Goal: Task Accomplishment & Management: Use online tool/utility

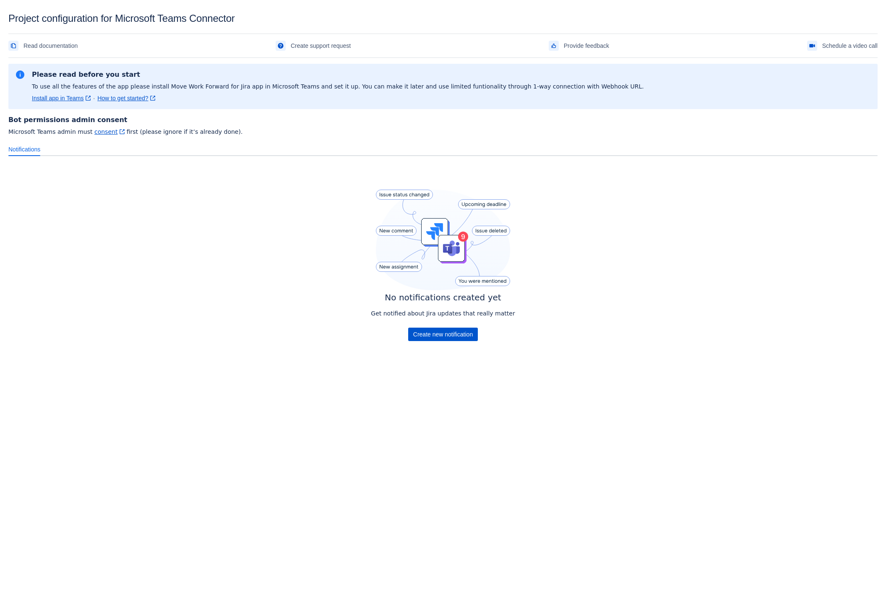
click at [435, 334] on span "Create new notification" at bounding box center [443, 334] width 60 height 13
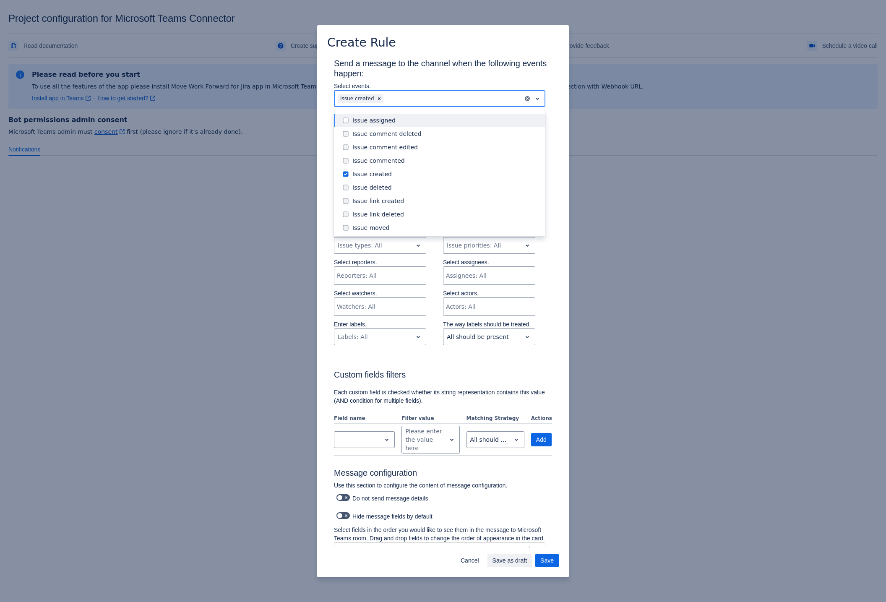
click at [398, 97] on div at bounding box center [452, 99] width 135 height 10
click at [345, 162] on span at bounding box center [346, 161] width 10 height 10
click at [344, 149] on span at bounding box center [346, 147] width 10 height 10
click at [344, 133] on span at bounding box center [346, 134] width 10 height 10
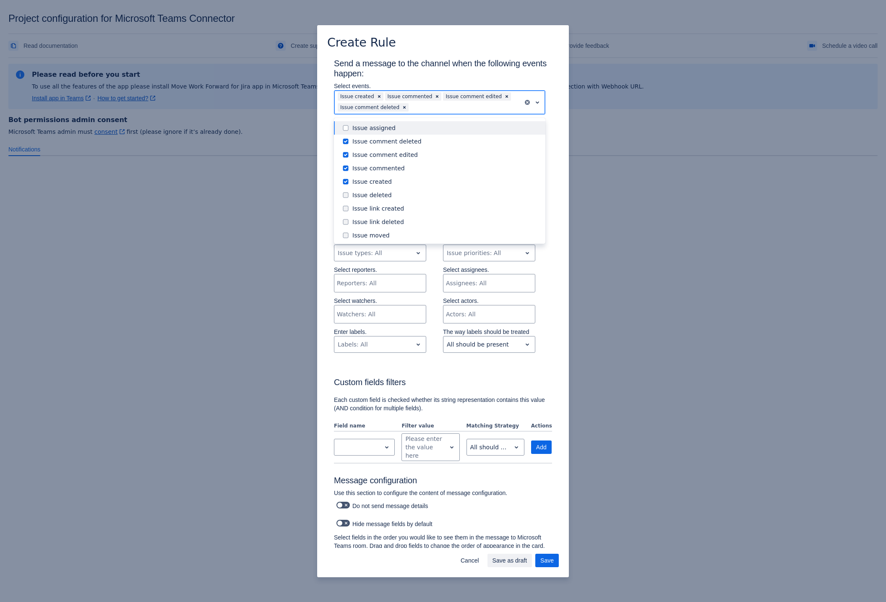
click at [345, 128] on span at bounding box center [346, 128] width 10 height 10
click at [347, 193] on span at bounding box center [346, 195] width 10 height 10
click at [346, 209] on span at bounding box center [346, 209] width 10 height 10
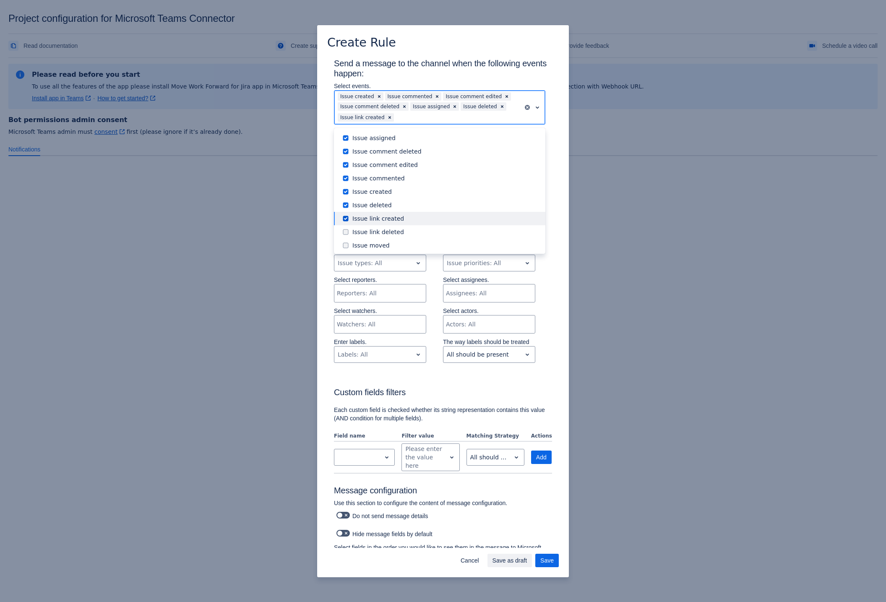
drag, startPoint x: 345, startPoint y: 222, endPoint x: 345, endPoint y: 231, distance: 9.2
click at [345, 222] on span at bounding box center [346, 219] width 10 height 10
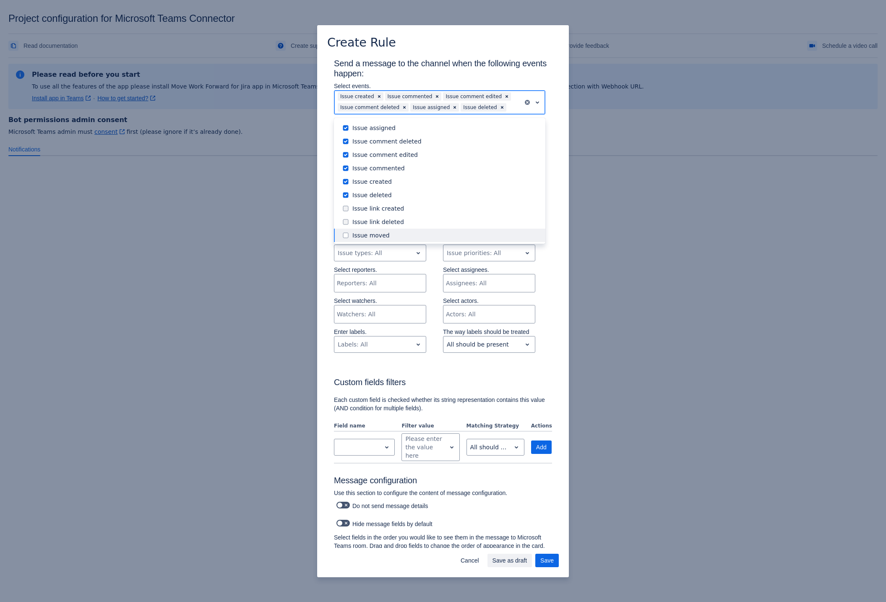
click at [345, 230] on span at bounding box center [346, 235] width 10 height 10
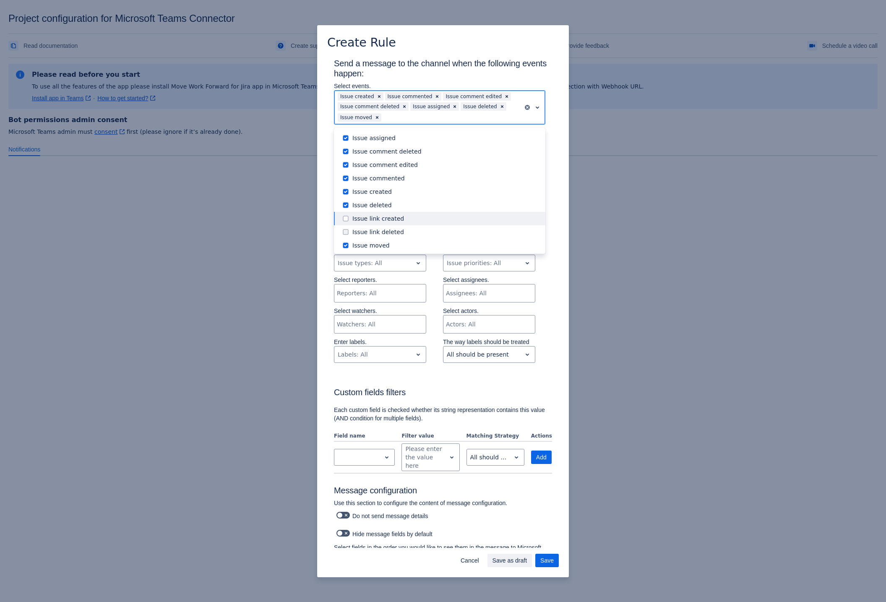
click at [345, 220] on span at bounding box center [346, 219] width 10 height 10
click at [346, 231] on span at bounding box center [346, 232] width 10 height 10
drag, startPoint x: 347, startPoint y: 163, endPoint x: 348, endPoint y: 183, distance: 19.7
click at [347, 163] on span at bounding box center [346, 163] width 10 height 10
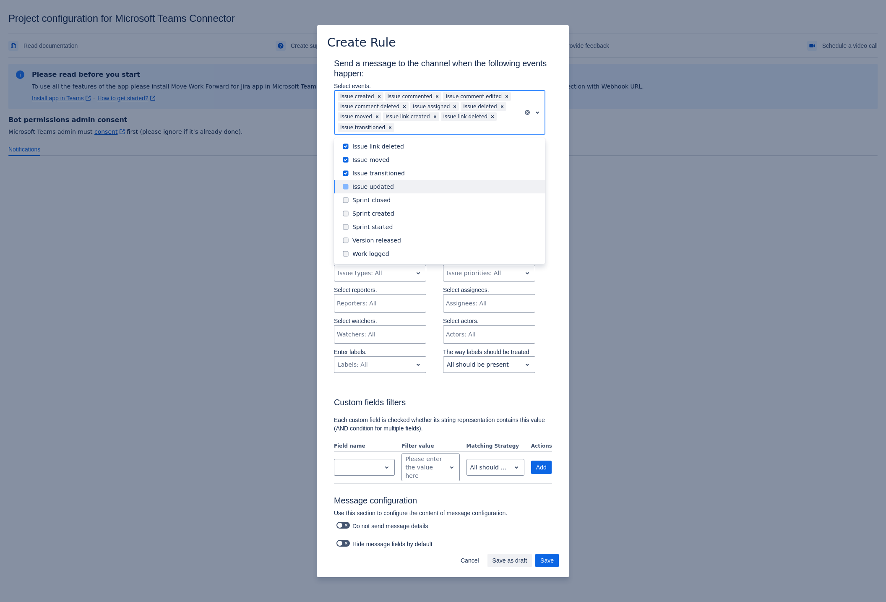
drag, startPoint x: 346, startPoint y: 188, endPoint x: 346, endPoint y: 193, distance: 5.9
click at [346, 188] on span at bounding box center [346, 187] width 10 height 10
click at [346, 202] on span at bounding box center [346, 200] width 10 height 10
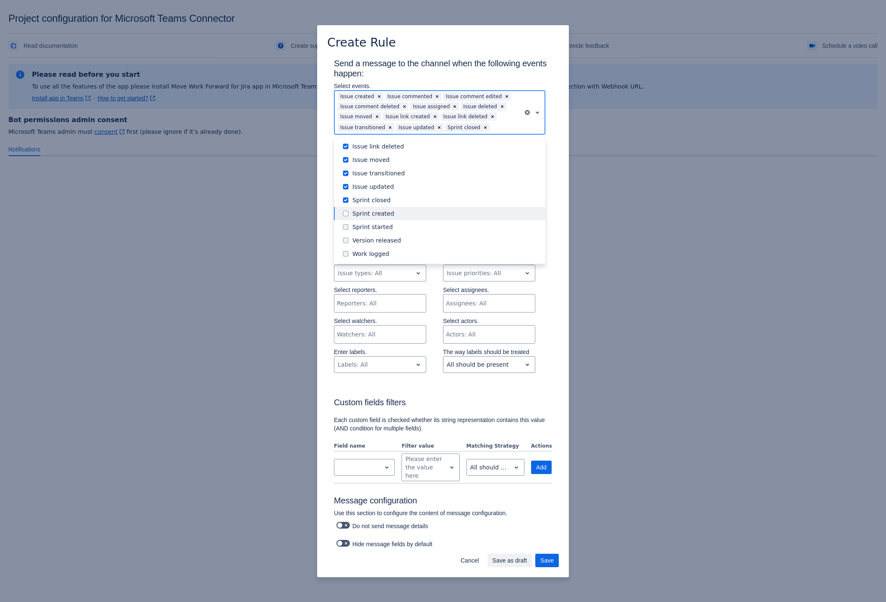
click at [345, 212] on span at bounding box center [346, 214] width 10 height 10
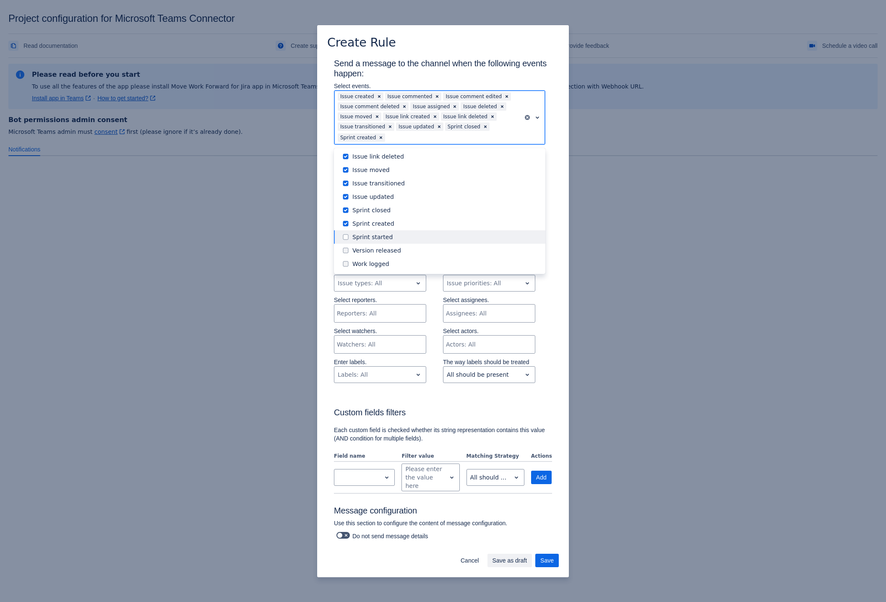
click at [345, 240] on span at bounding box center [346, 237] width 10 height 10
click at [347, 253] on span at bounding box center [346, 250] width 10 height 10
click at [347, 266] on span at bounding box center [346, 264] width 10 height 10
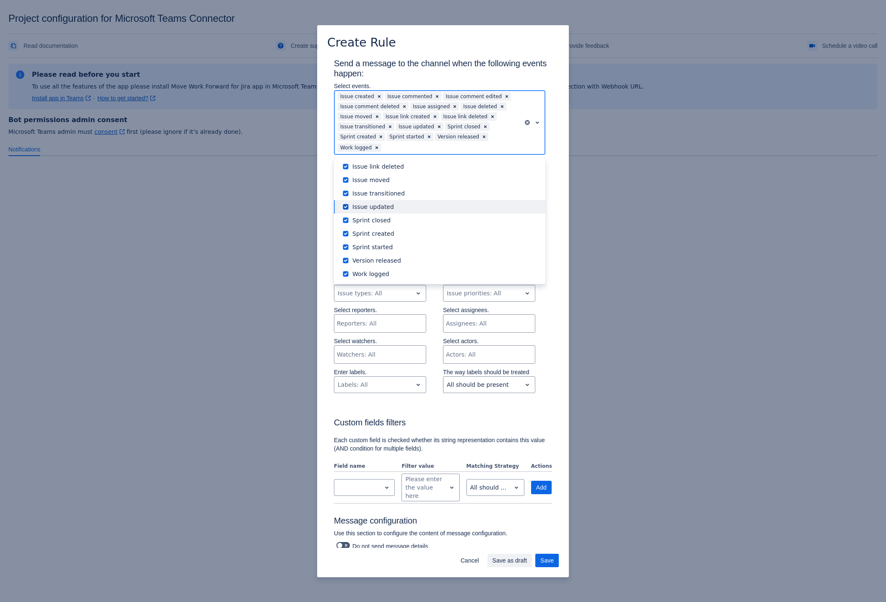
scroll to position [0, 0]
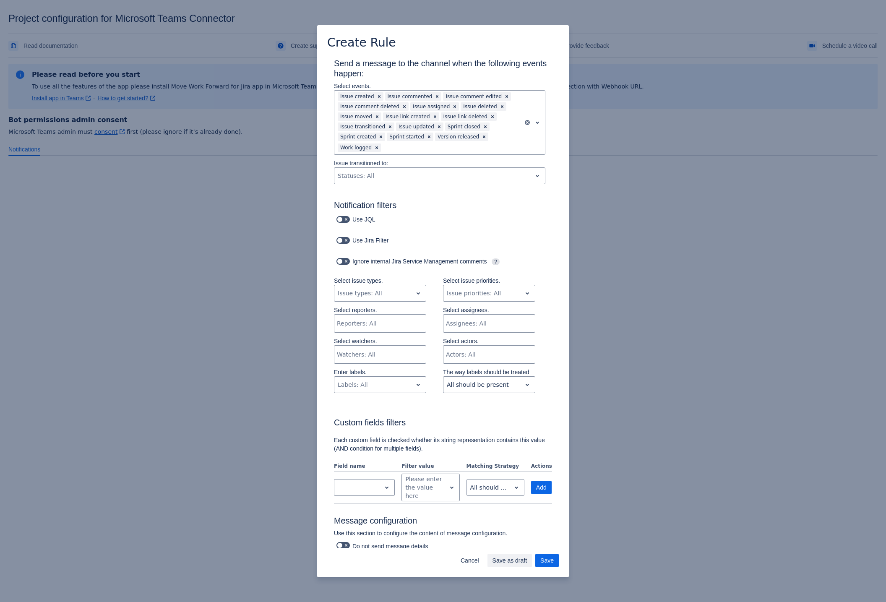
click at [551, 177] on div "Issue transitioned to: , multiple selections available, Statuses: All" at bounding box center [439, 173] width 225 height 29
click at [376, 292] on div at bounding box center [373, 293] width 71 height 10
click at [416, 272] on div "Ignore internal Jira Service Management comments ?" at bounding box center [443, 266] width 218 height 21
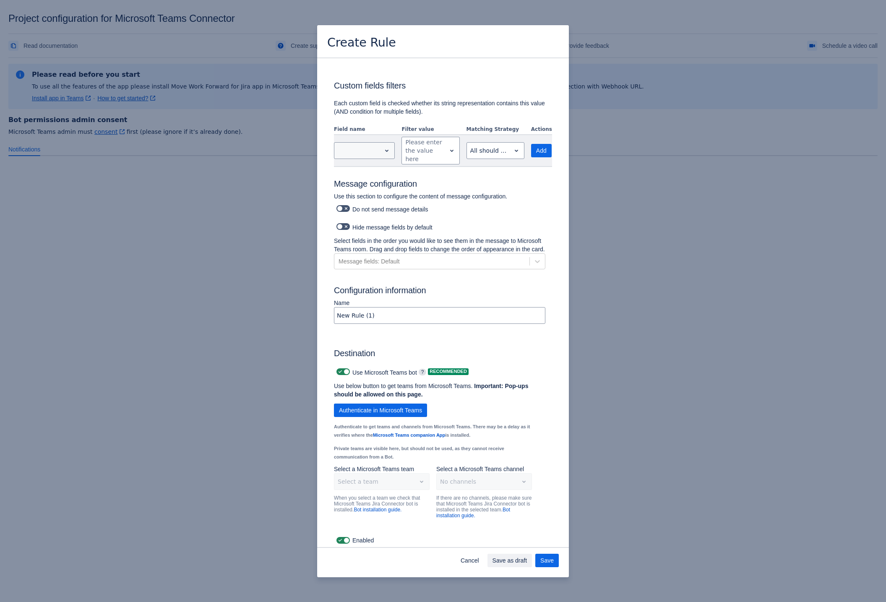
scroll to position [345, 0]
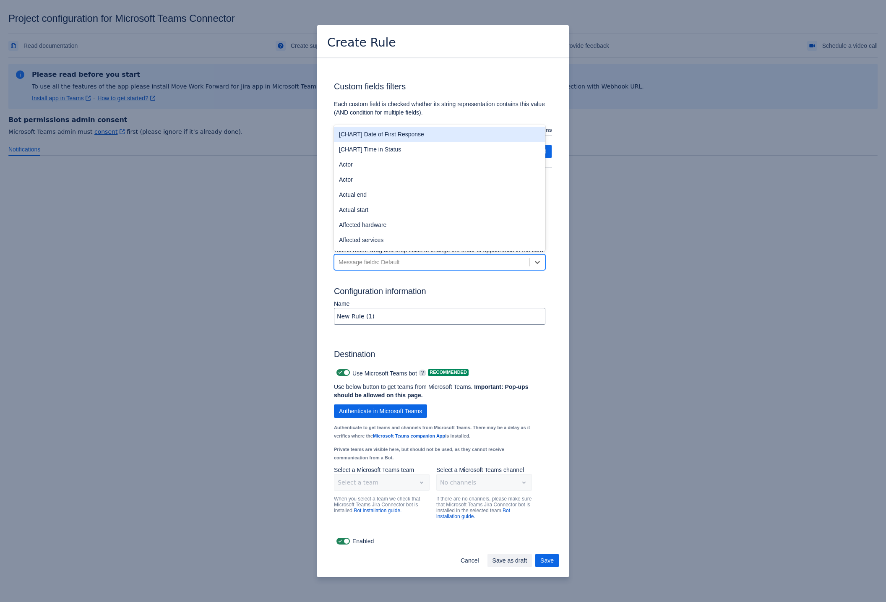
click at [386, 261] on div "Message fields: Default" at bounding box center [369, 262] width 61 height 8
click at [441, 296] on h3 "Configuration information" at bounding box center [443, 292] width 218 height 13
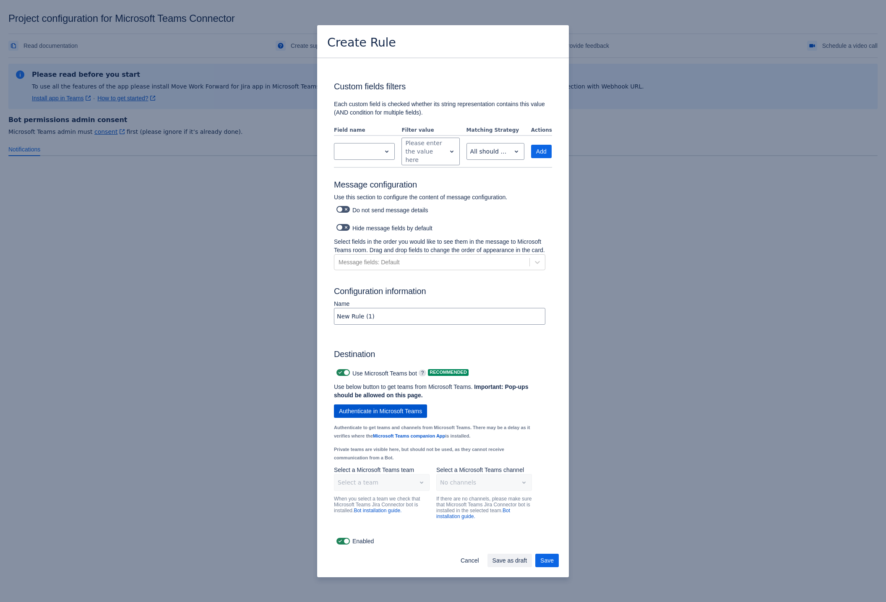
click at [388, 412] on span "Authenticate in Microsoft Teams" at bounding box center [380, 411] width 83 height 13
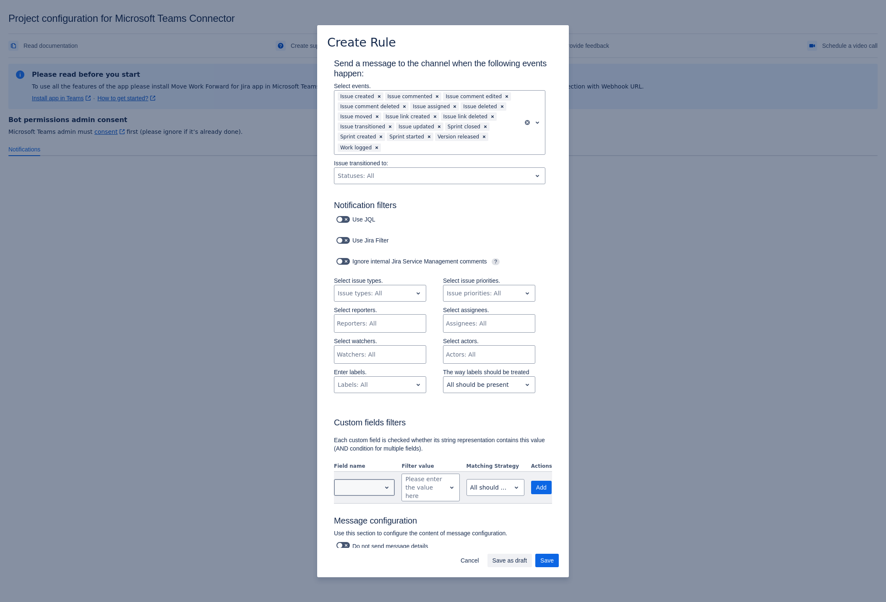
click at [379, 490] on div at bounding box center [357, 487] width 47 height 13
click at [443, 417] on div "Custom fields filters Each custom field is checked whether its string represent…" at bounding box center [443, 450] width 218 height 107
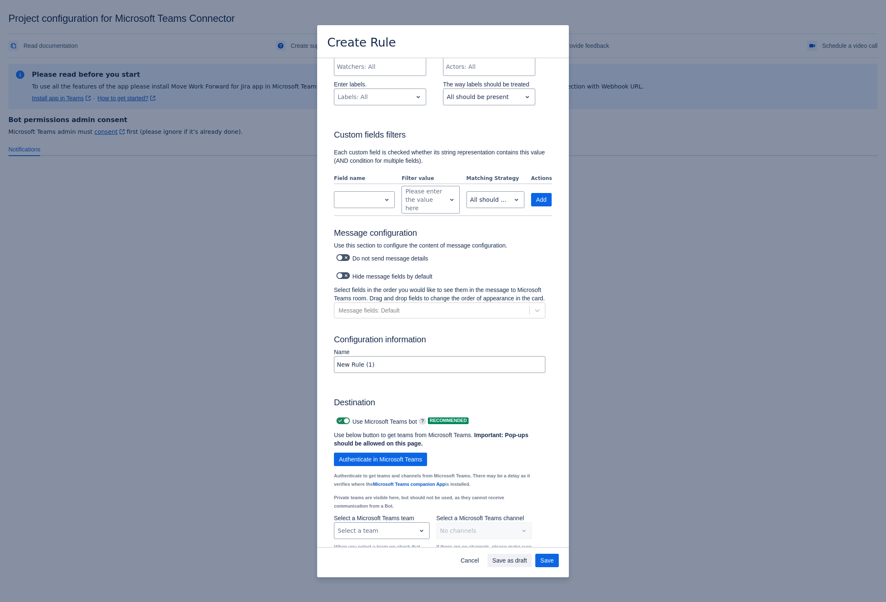
scroll to position [345, 0]
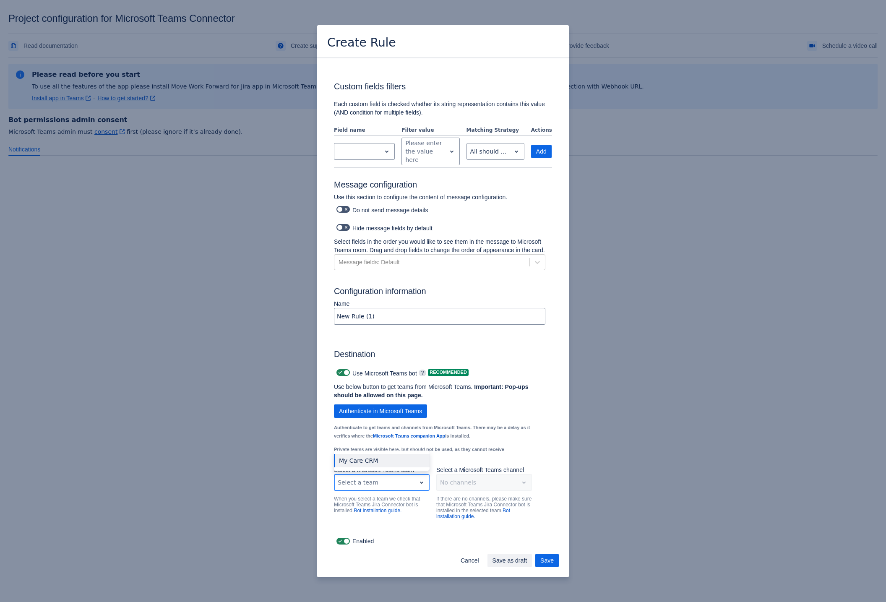
click at [378, 485] on div at bounding box center [375, 483] width 75 height 10
click at [376, 464] on div "My Care CRM" at bounding box center [382, 460] width 96 height 13
click at [487, 484] on div at bounding box center [477, 483] width 75 height 10
click at [479, 461] on div "General" at bounding box center [484, 460] width 96 height 13
click at [384, 316] on input "New Rule (1)" at bounding box center [439, 316] width 211 height 15
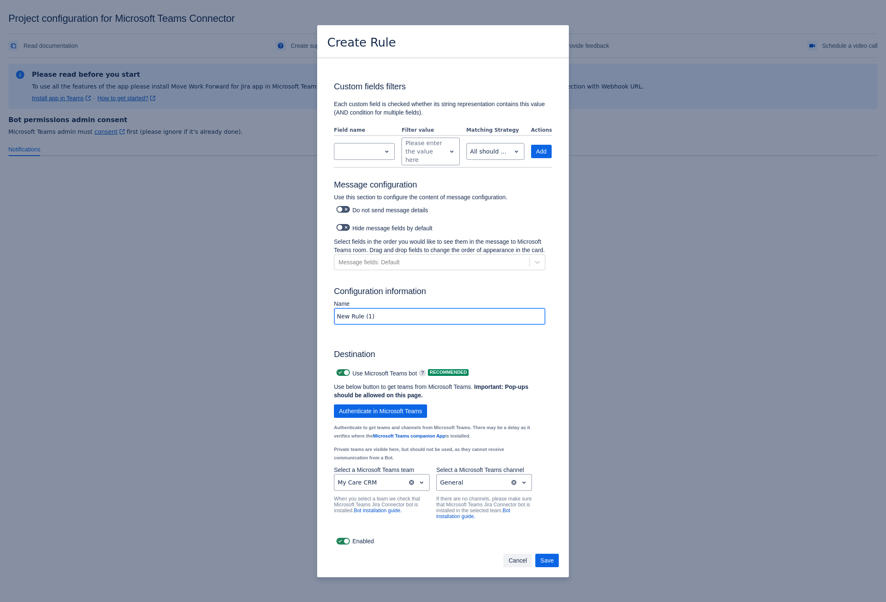
click at [517, 559] on span "Cancel" at bounding box center [518, 560] width 18 height 13
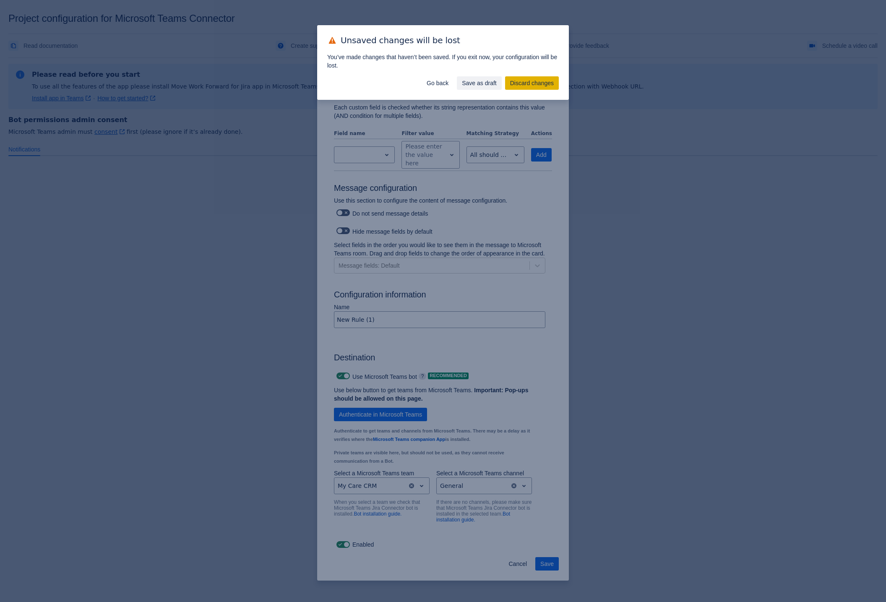
click at [536, 84] on span "Discard changes" at bounding box center [532, 82] width 44 height 13
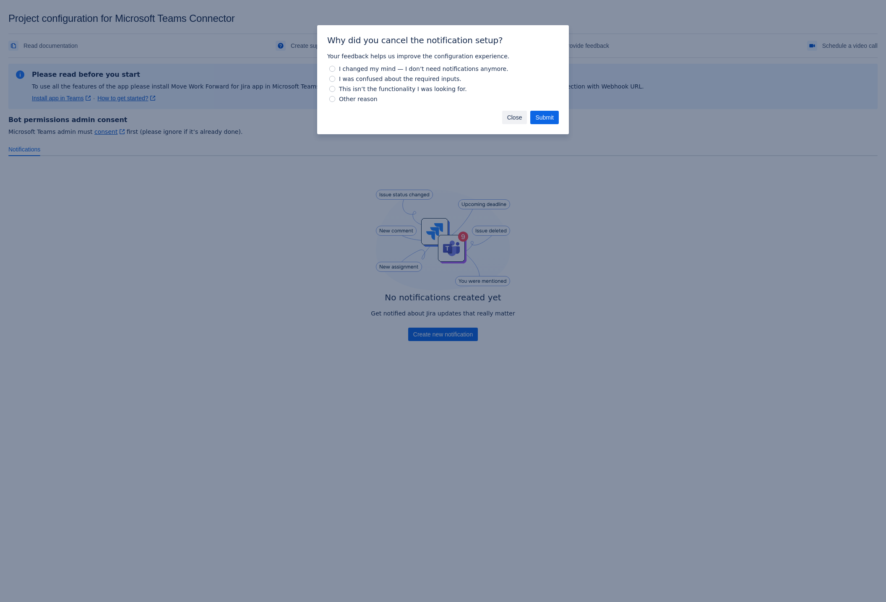
click at [517, 118] on span "Close" at bounding box center [514, 117] width 15 height 13
